Goal: Task Accomplishment & Management: Manage account settings

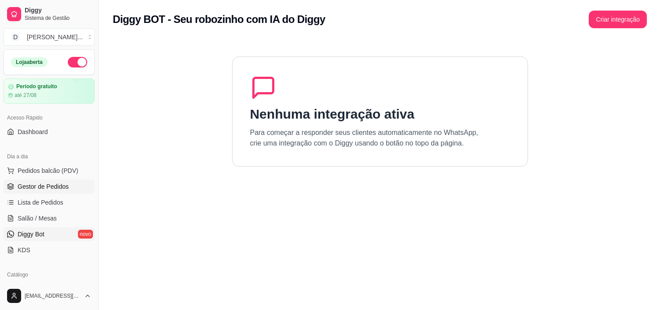
click at [51, 179] on link "Gestor de Pedidos" at bounding box center [49, 186] width 91 height 14
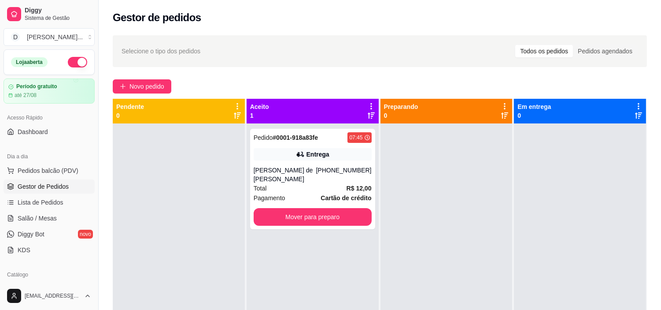
click at [51, 178] on ul "Pedidos balcão (PDV) Gestor de Pedidos Lista de Pedidos Salão / Mesas Diggy Bot…" at bounding box center [49, 209] width 91 height 93
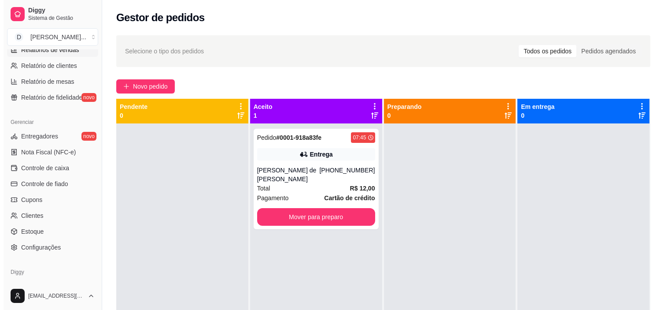
scroll to position [324, 0]
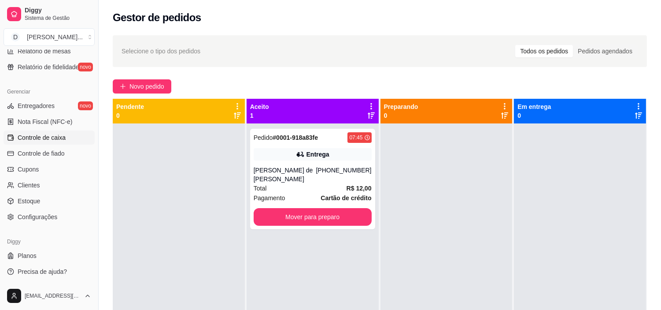
click at [53, 139] on span "Controle de caixa" at bounding box center [42, 137] width 48 height 9
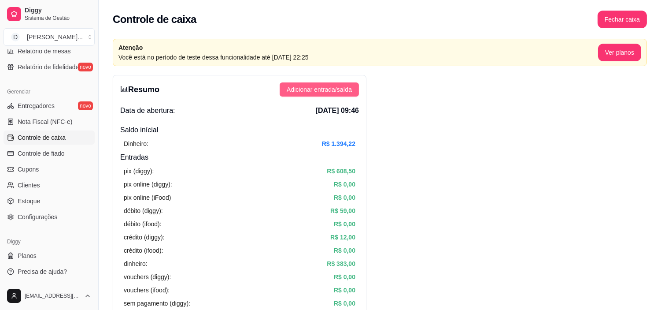
click at [338, 90] on span "Adicionar entrada/saída" at bounding box center [319, 90] width 65 height 10
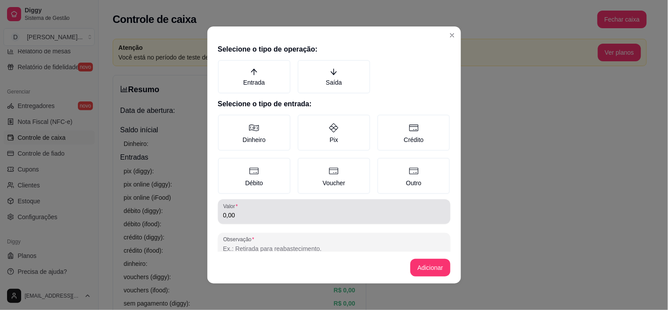
click at [251, 212] on input "0,00" at bounding box center [334, 215] width 222 height 9
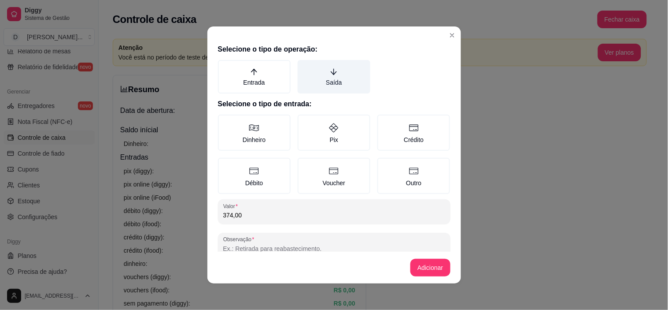
type input "374,00"
click at [315, 91] on label "Saída" at bounding box center [334, 76] width 73 height 33
click at [304, 67] on button "Saída" at bounding box center [300, 62] width 7 height 7
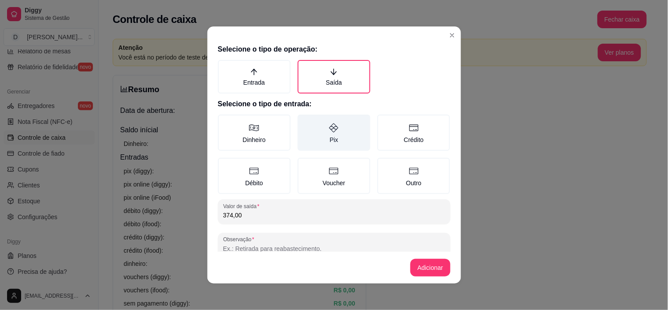
click at [320, 135] on label "Pix" at bounding box center [334, 133] width 73 height 36
click at [304, 121] on button "Pix" at bounding box center [300, 117] width 7 height 7
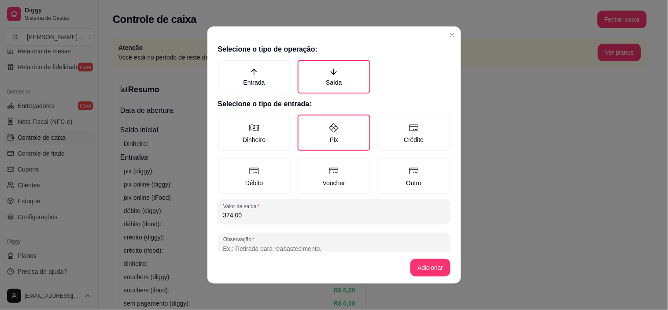
scroll to position [17, 0]
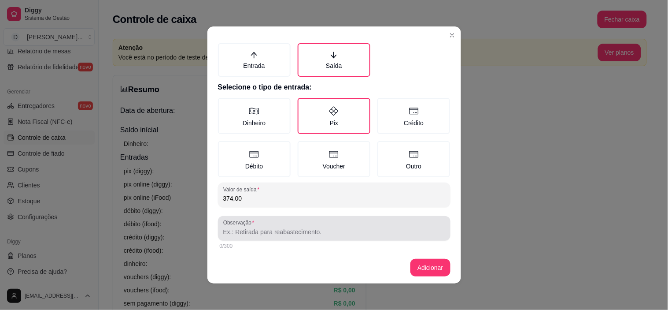
click at [265, 227] on input "Observação" at bounding box center [334, 231] width 222 height 9
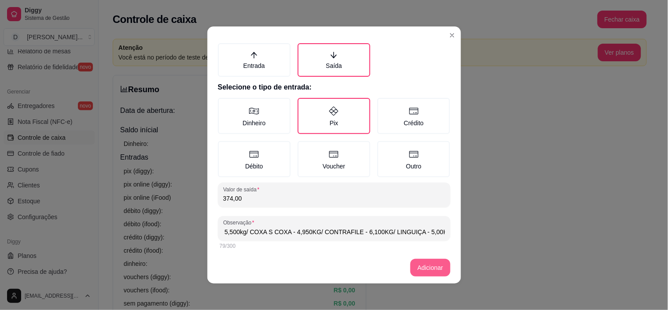
type input "Carré - 5,500kg/ COXA S COXA - 4,950KG/ CONTRAFILE - 6,100KG/ LINGUIÇA - 5,00KG"
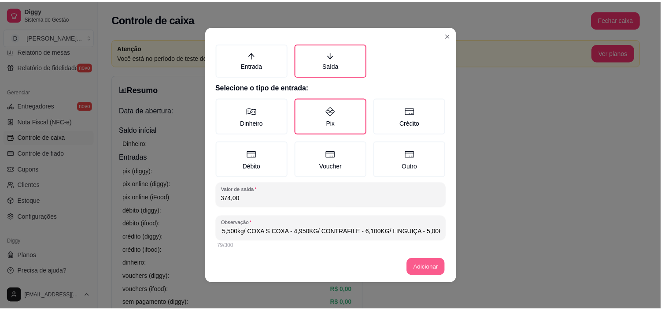
scroll to position [0, 0]
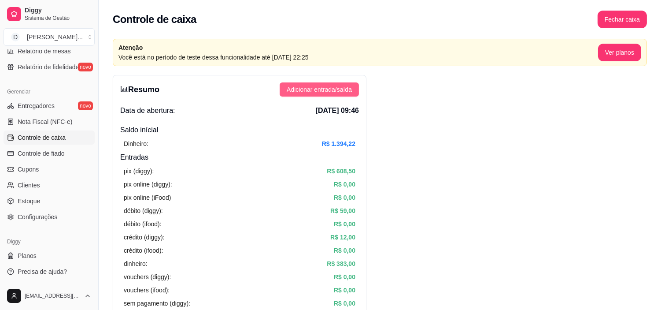
click at [339, 94] on span "Adicionar entrada/saída" at bounding box center [319, 90] width 65 height 10
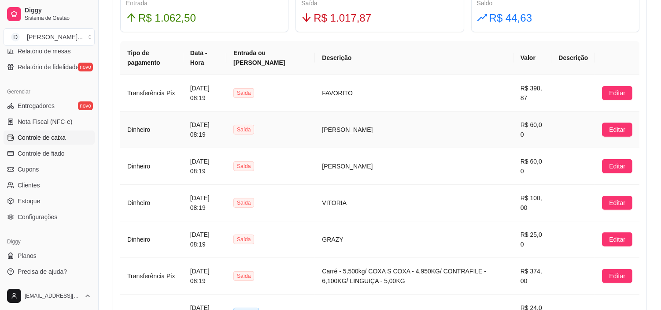
scroll to position [636, 0]
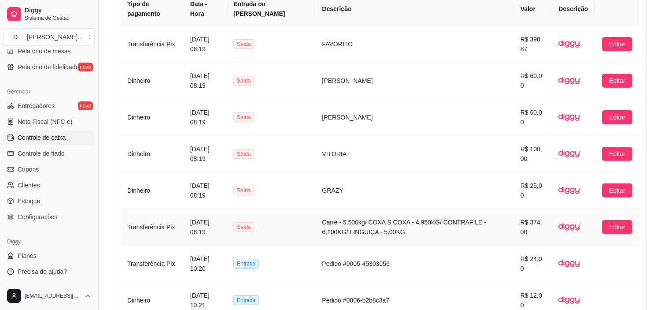
drag, startPoint x: 194, startPoint y: 223, endPoint x: 252, endPoint y: 231, distance: 59.1
click at [226, 231] on td "[DATE] 08:19" at bounding box center [204, 227] width 43 height 37
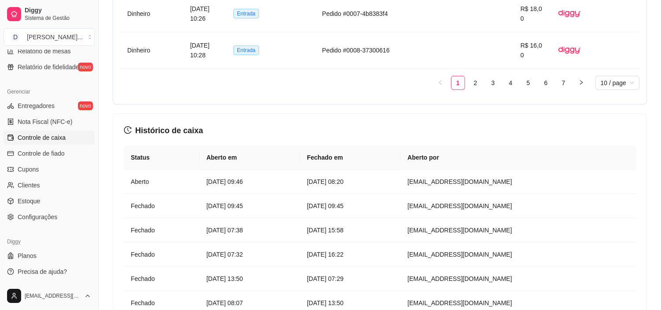
scroll to position [1088, 0]
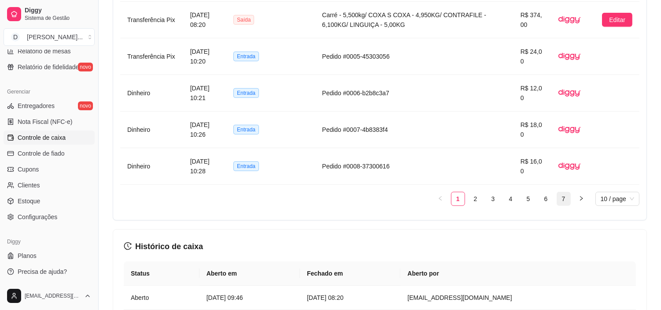
click at [567, 197] on link "7" at bounding box center [563, 198] width 13 height 13
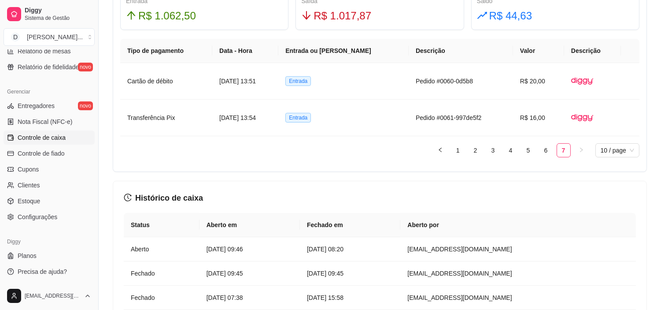
scroll to position [541, 0]
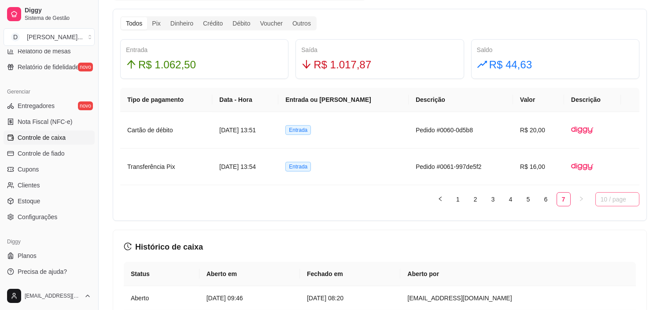
click at [627, 195] on span "10 / page" at bounding box center [617, 199] width 33 height 13
click at [611, 260] on div "100 / page" at bounding box center [618, 259] width 30 height 10
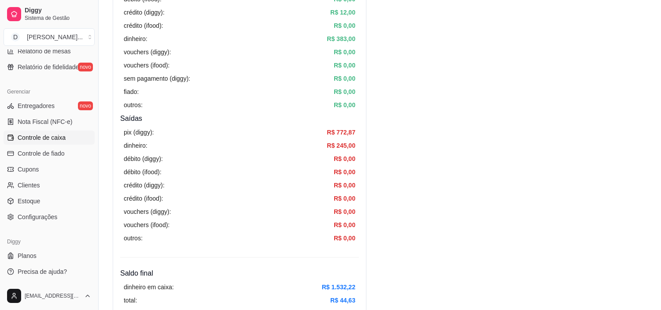
scroll to position [0, 0]
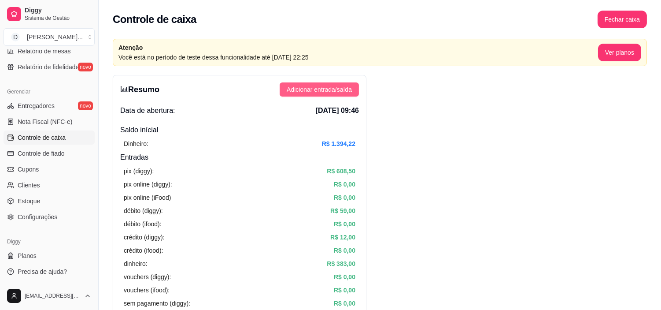
click at [293, 93] on span "Adicionar entrada/saída" at bounding box center [319, 90] width 65 height 10
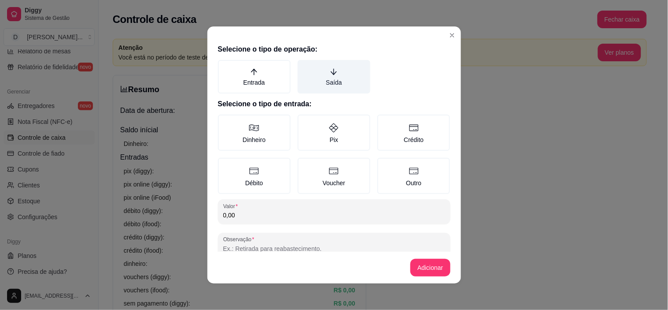
click at [331, 84] on label "Saída" at bounding box center [334, 76] width 73 height 33
click at [304, 67] on button "Saída" at bounding box center [300, 62] width 7 height 7
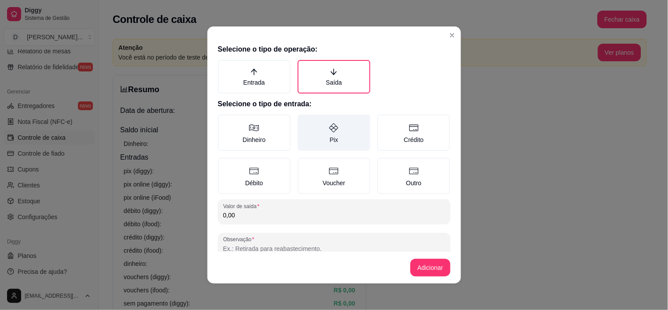
drag, startPoint x: 322, startPoint y: 126, endPoint x: 292, endPoint y: 187, distance: 68.2
click at [329, 126] on icon at bounding box center [334, 127] width 11 height 11
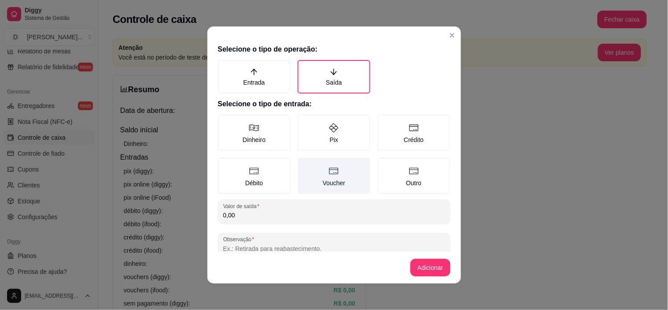
click at [304, 121] on button "Pix" at bounding box center [300, 117] width 7 height 7
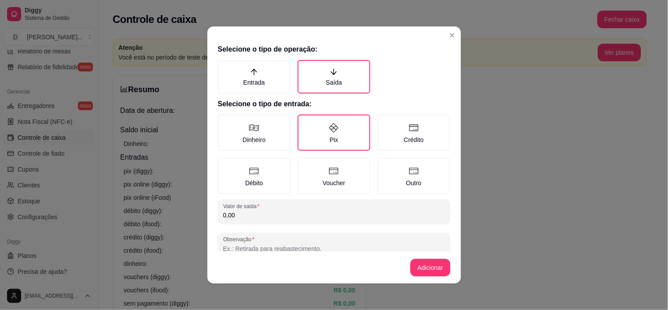
click at [263, 216] on input "0,00" at bounding box center [334, 215] width 222 height 9
type input "38,95"
click at [415, 262] on button "Adicionar" at bounding box center [431, 268] width 40 height 18
click at [298, 244] on input "Observação" at bounding box center [334, 248] width 222 height 9
type input "Repolho, Jerimum e Alho"
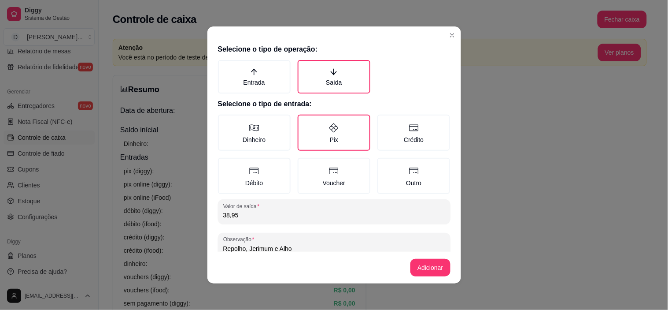
click at [404, 267] on footer "Adicionar" at bounding box center [334, 268] width 254 height 32
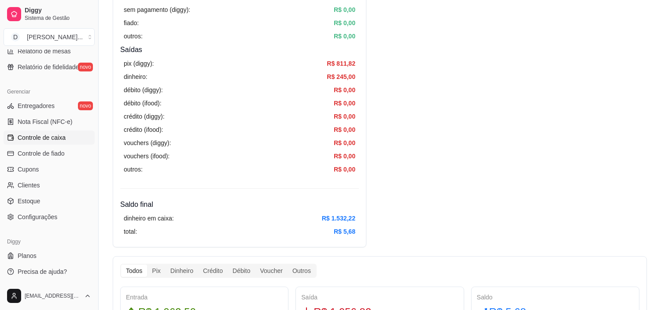
scroll to position [489, 0]
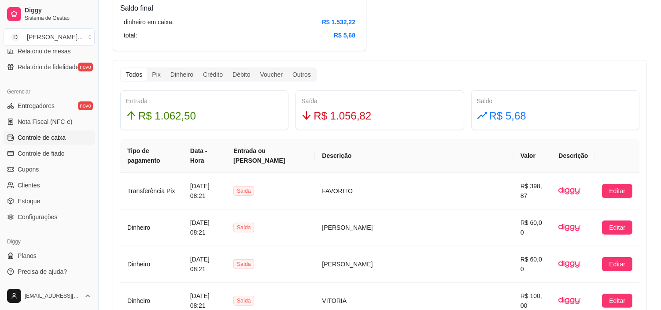
click at [341, 118] on span "R$ 1.056,82" at bounding box center [343, 115] width 58 height 17
copy span "R$ 1.056,82"
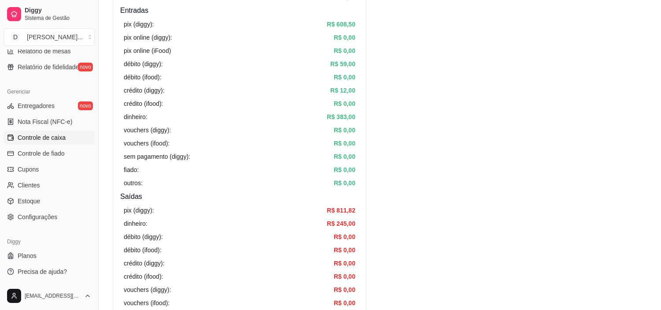
scroll to position [0, 0]
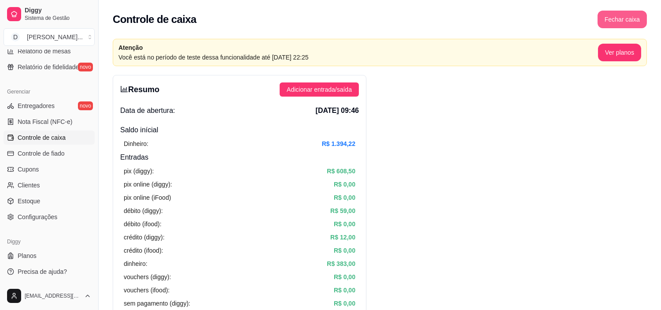
click at [613, 23] on button "Fechar caixa" at bounding box center [622, 20] width 49 height 18
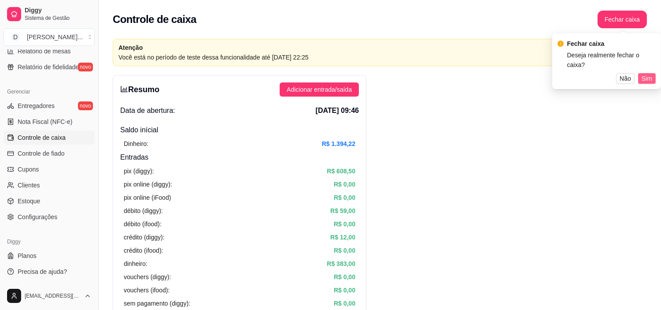
click at [644, 74] on span "Sim" at bounding box center [647, 79] width 11 height 10
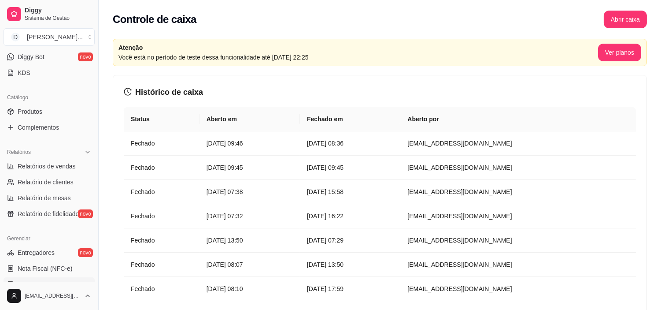
scroll to position [128, 0]
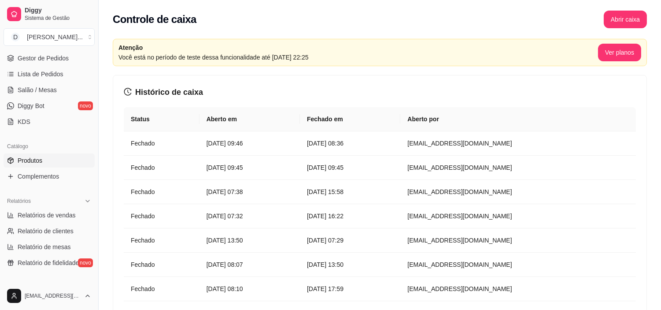
click at [36, 164] on span "Produtos" at bounding box center [30, 160] width 25 height 9
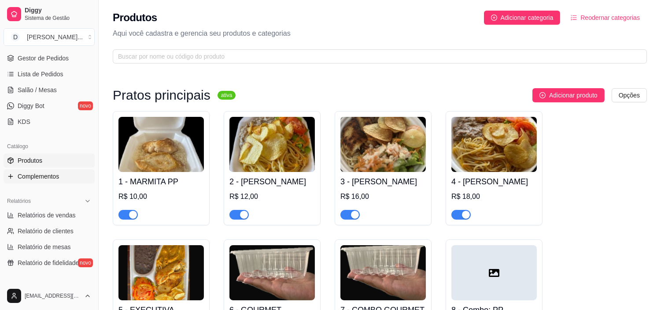
click at [37, 174] on span "Complementos" at bounding box center [38, 176] width 41 height 9
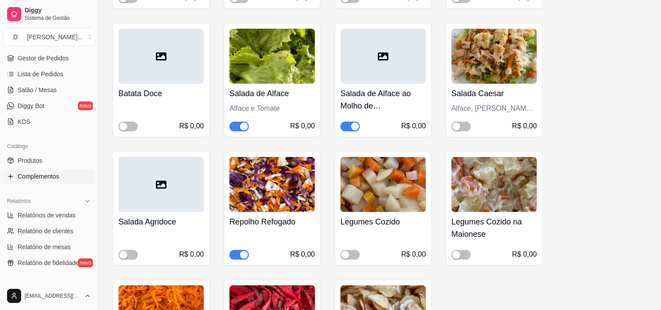
scroll to position [685, 0]
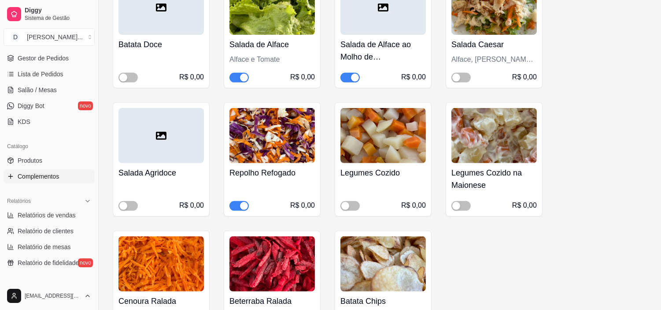
click at [286, 142] on img at bounding box center [272, 135] width 85 height 55
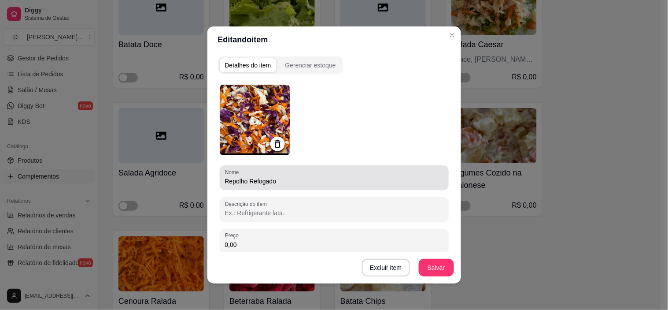
click at [263, 179] on input "Repolho Refogado" at bounding box center [334, 181] width 218 height 9
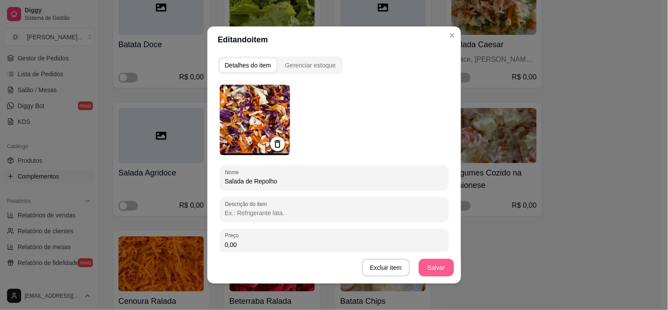
type input "Salada de Repolho"
click at [425, 270] on button "Salvar" at bounding box center [436, 268] width 35 height 18
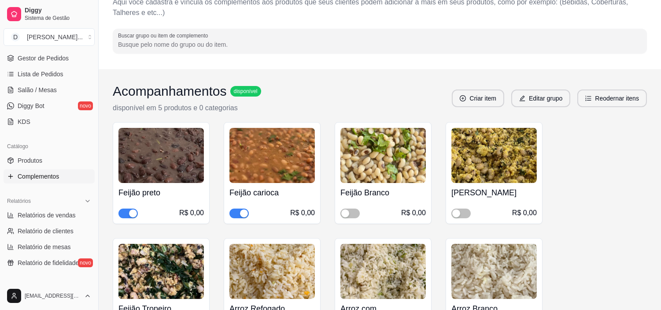
scroll to position [0, 0]
